Goal: Find specific page/section: Find specific page/section

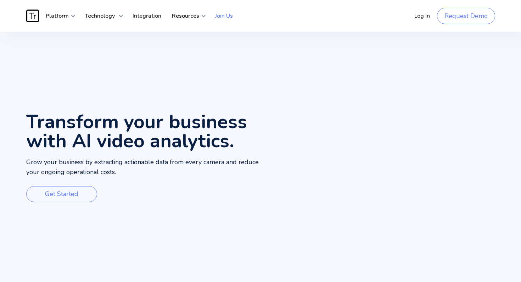
click at [231, 14] on link "Join Us" at bounding box center [224, 15] width 28 height 21
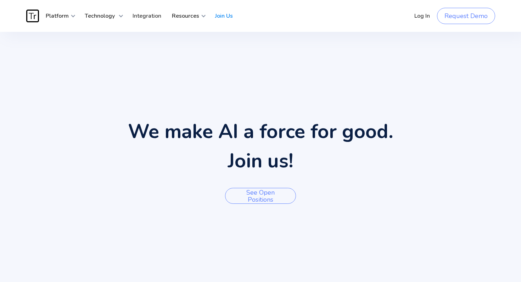
scroll to position [103, 0]
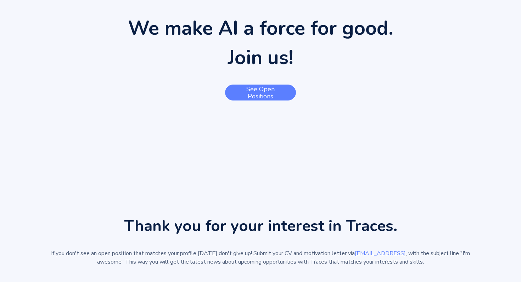
click at [250, 88] on link "See open positions" at bounding box center [260, 93] width 71 height 16
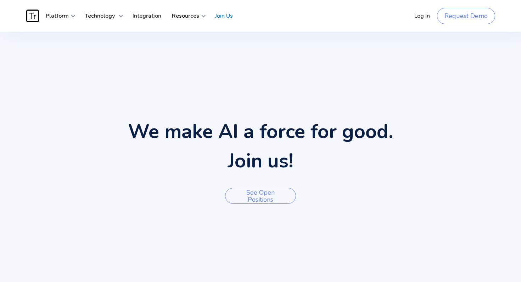
click at [246, 177] on div "We make AI a force for good. Join us! See open positions" at bounding box center [260, 158] width 265 height 97
click at [250, 182] on div "We make AI a force for good. Join us! See open positions" at bounding box center [260, 158] width 265 height 97
click at [252, 189] on link "See open positions" at bounding box center [260, 196] width 71 height 16
